Goal: Transaction & Acquisition: Purchase product/service

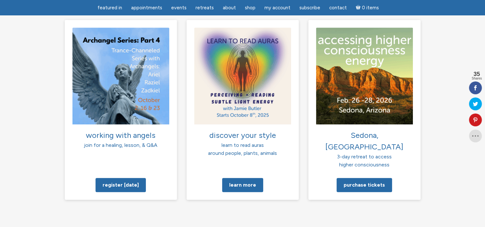
scroll to position [449, 0]
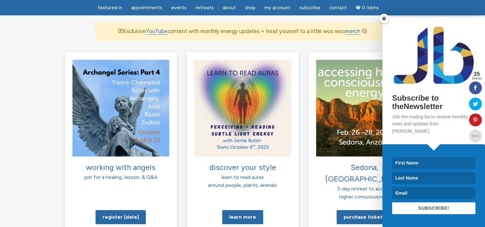
click at [411, 160] on input at bounding box center [433, 163] width 83 height 12
type input "sharon"
type input "isgrove"
type input "sharon021166@yahoo.co.uk"
click at [435, 211] on button "SUBSCRIBE!" at bounding box center [433, 208] width 83 height 12
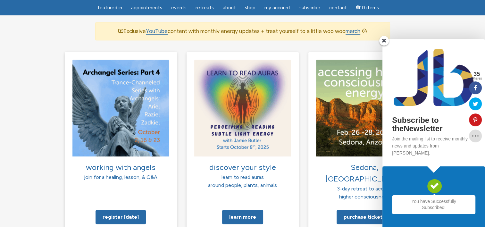
click at [384, 46] on span at bounding box center [384, 41] width 10 height 10
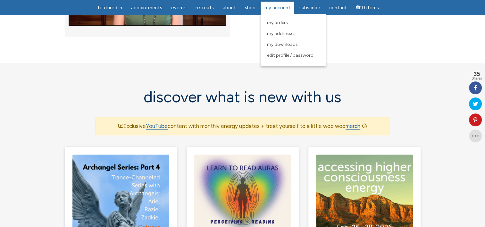
scroll to position [289, 0]
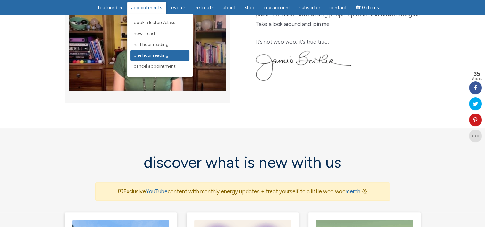
click at [140, 54] on span "One Hour Reading" at bounding box center [151, 55] width 35 height 5
